Goal: Transaction & Acquisition: Purchase product/service

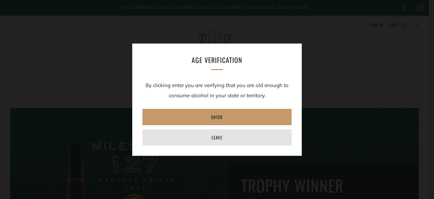
click at [215, 137] on link "Leave" at bounding box center [217, 137] width 149 height 16
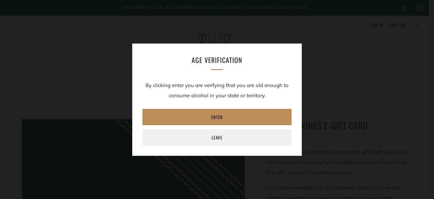
click at [219, 121] on link "Enter" at bounding box center [217, 117] width 149 height 16
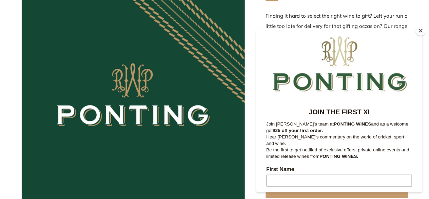
scroll to position [102, 0]
